Goal: Information Seeking & Learning: Learn about a topic

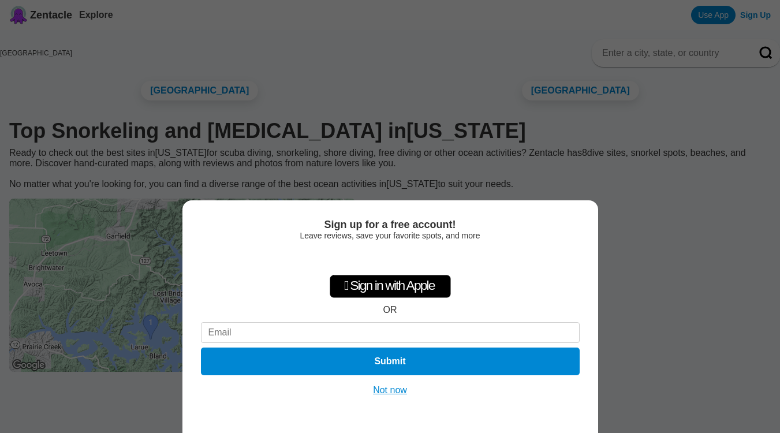
click at [401, 394] on button "Not now" at bounding box center [390, 391] width 41 height 12
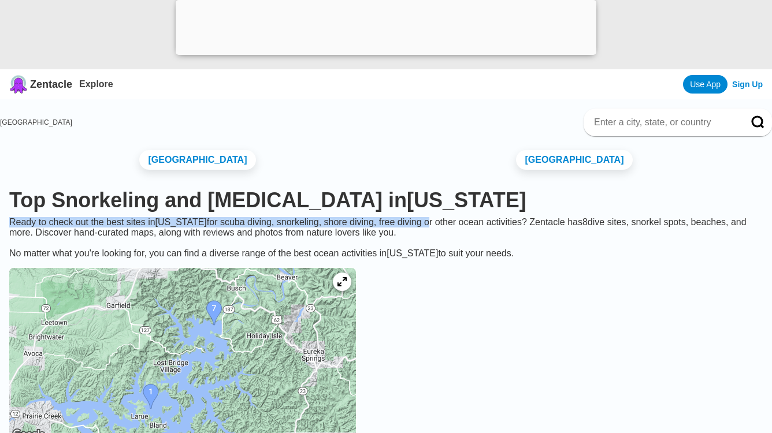
drag, startPoint x: 46, startPoint y: 221, endPoint x: 463, endPoint y: 226, distance: 417.7
click at [463, 226] on div "Ready to check out the best sites in [US_STATE] for [MEDICAL_DATA], snorkeling,…" at bounding box center [386, 238] width 772 height 42
copy div "Ready to check out the best sites in [US_STATE] for [MEDICAL_DATA], snorkeling,…"
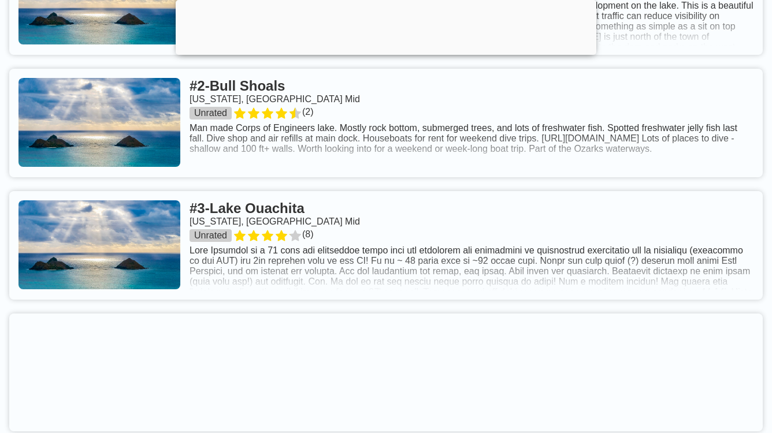
scroll to position [618, 0]
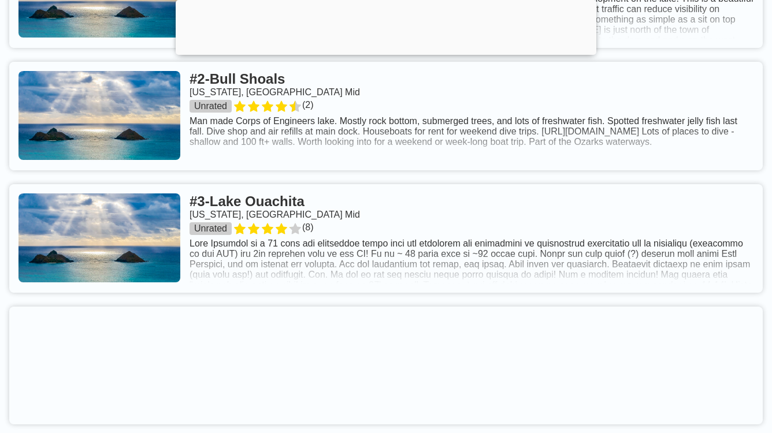
click at [293, 200] on link at bounding box center [385, 238] width 753 height 109
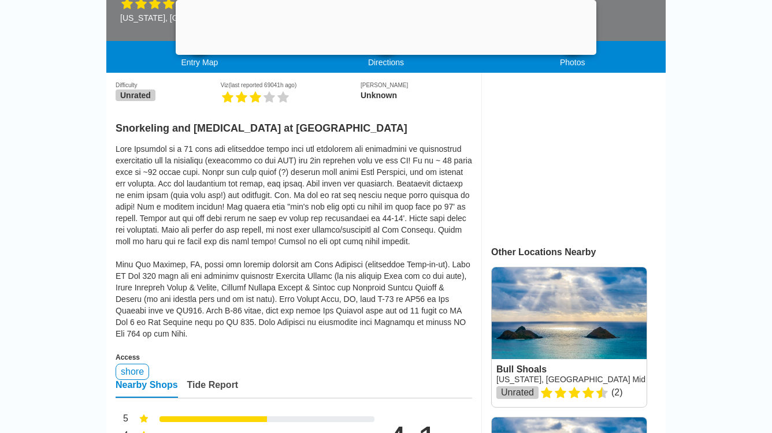
scroll to position [323, 0]
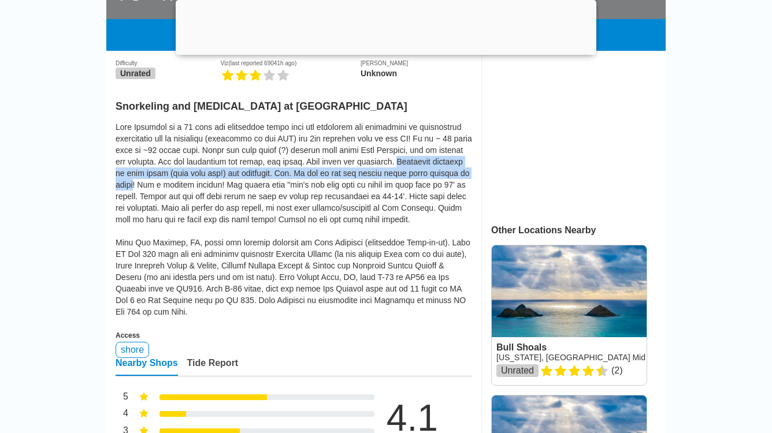
drag, startPoint x: 115, startPoint y: 172, endPoint x: 218, endPoint y: 183, distance: 103.5
click at [218, 183] on div at bounding box center [294, 219] width 356 height 196
copy div "Literally hundreds of dive sites (pick your own!) are available. Ark. Is one of…"
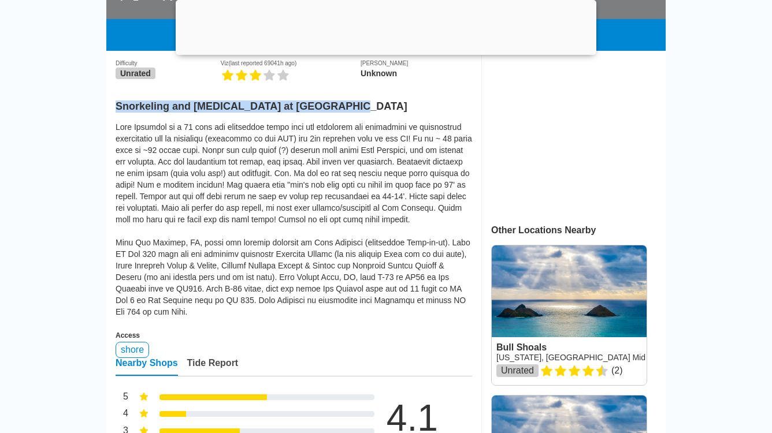
drag, startPoint x: 117, startPoint y: 105, endPoint x: 362, endPoint y: 109, distance: 244.4
click at [362, 109] on h2 "Snorkeling and [MEDICAL_DATA] at [GEOGRAPHIC_DATA]" at bounding box center [294, 103] width 356 height 19
copy h2 "Snorkeling and [MEDICAL_DATA] at [GEOGRAPHIC_DATA]"
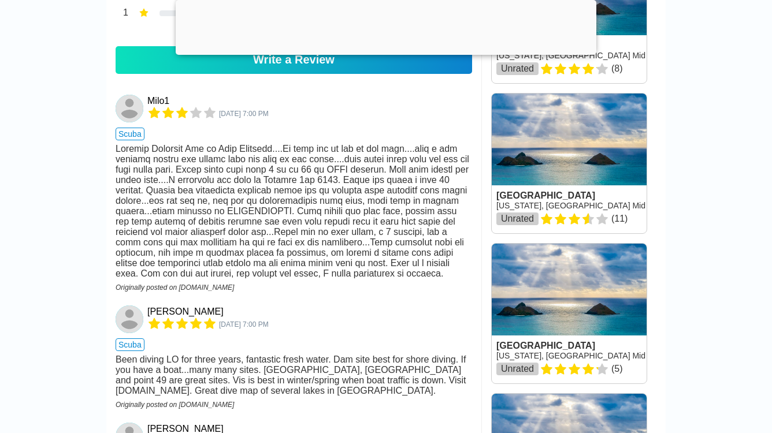
scroll to position [239, 0]
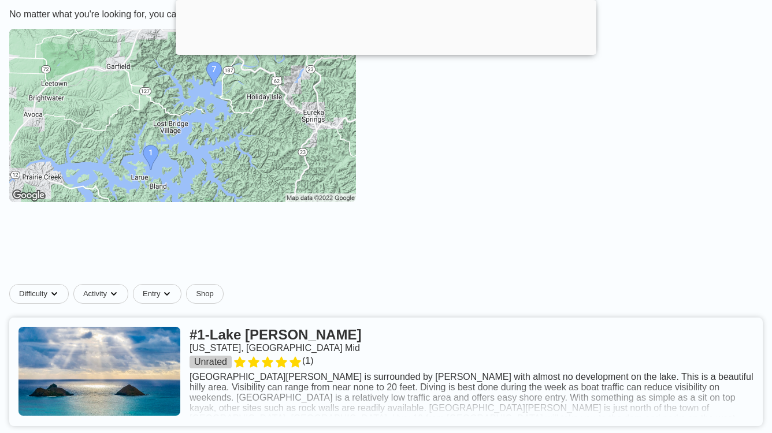
scroll to position [618, 0]
